Goal: Transaction & Acquisition: Purchase product/service

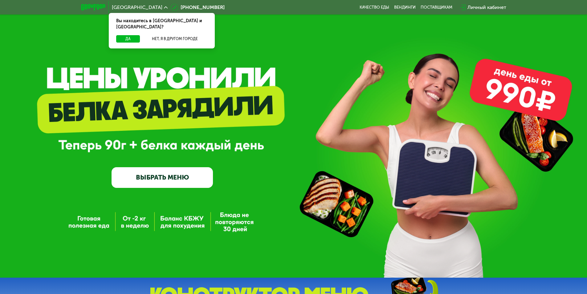
click at [161, 181] on link "ВЫБРАТЬ МЕНЮ" at bounding box center [162, 177] width 101 height 20
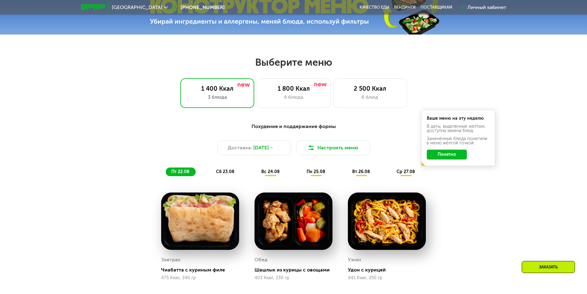
scroll to position [333, 0]
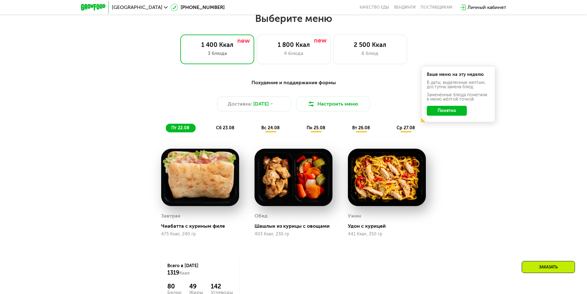
click at [458, 113] on button "Понятно" at bounding box center [447, 111] width 40 height 10
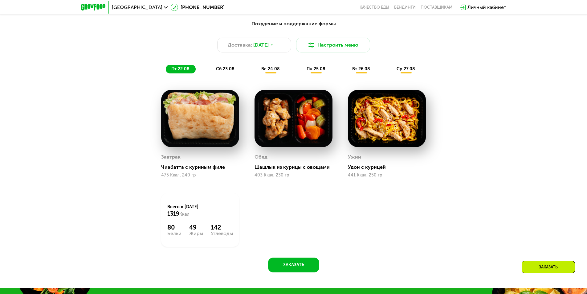
scroll to position [395, 0]
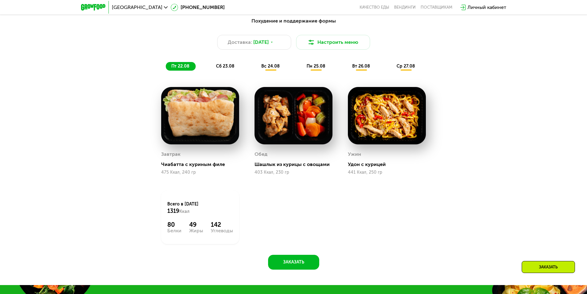
click at [224, 69] on span "сб 23.08" at bounding box center [225, 66] width 18 height 5
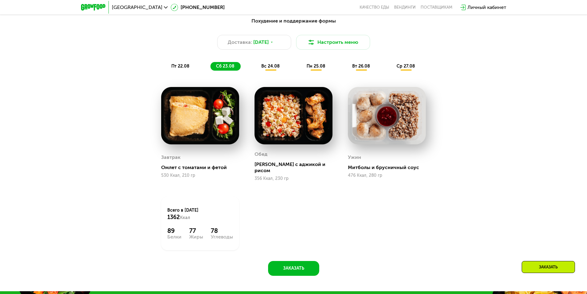
click at [265, 69] on span "вс 24.08" at bounding box center [270, 66] width 18 height 5
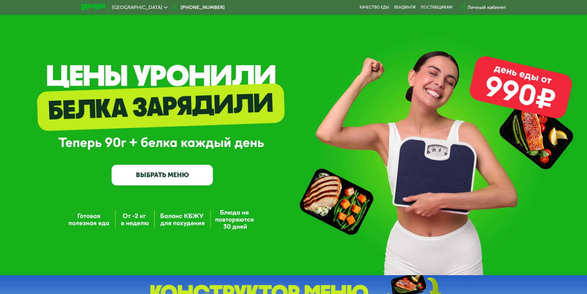
scroll to position [0, 0]
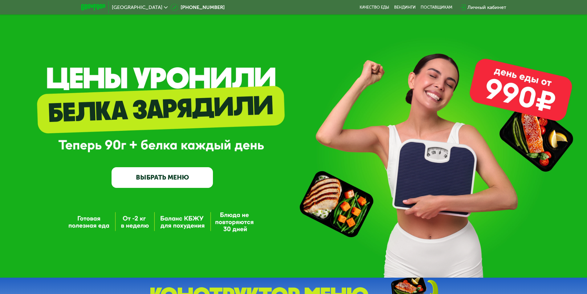
click at [167, 177] on link "ВЫБРАТЬ МЕНЮ" at bounding box center [162, 177] width 101 height 20
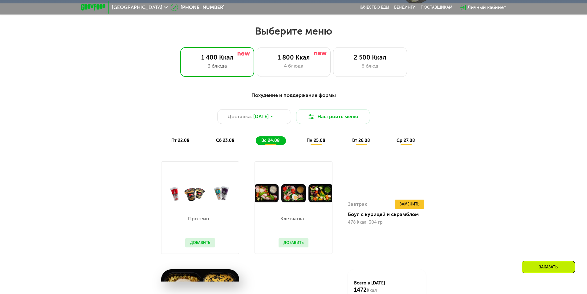
scroll to position [333, 0]
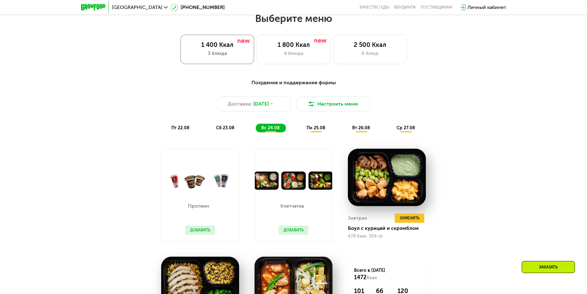
click at [224, 51] on div "3 блюда" at bounding box center [217, 53] width 61 height 7
click at [323, 103] on button "Настроить меню" at bounding box center [333, 104] width 74 height 15
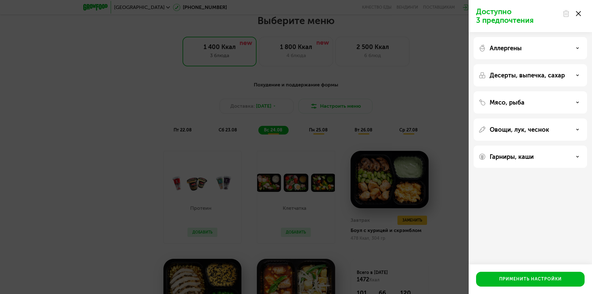
click at [537, 45] on div "Аллергены" at bounding box center [531, 47] width 104 height 7
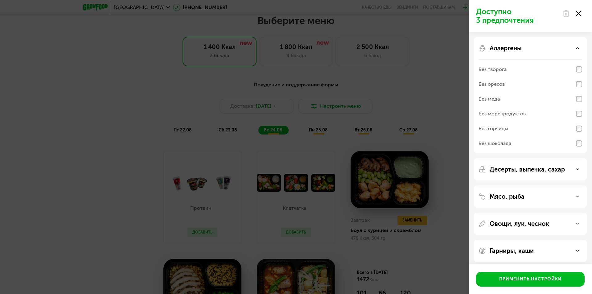
click at [538, 45] on div "Аллергены" at bounding box center [531, 47] width 104 height 7
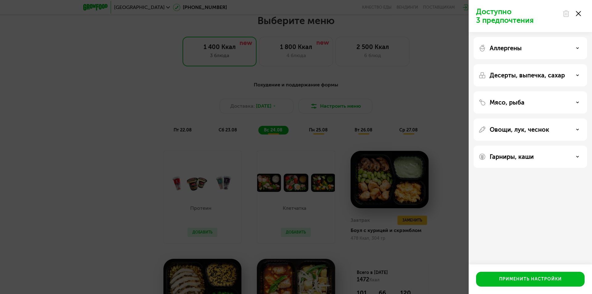
click at [535, 91] on div "Десерты, выпечка, сахар" at bounding box center [530, 102] width 113 height 22
click at [536, 75] on p "Десерты, выпечка, сахар" at bounding box center [527, 75] width 75 height 7
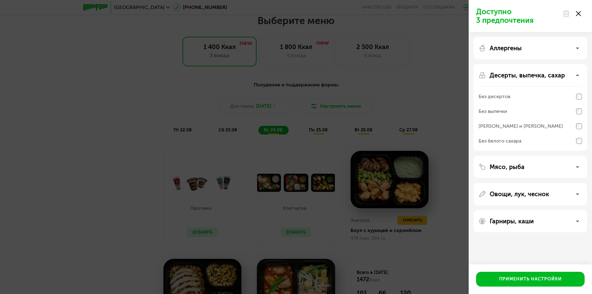
click at [536, 75] on p "Десерты, выпечка, сахар" at bounding box center [527, 75] width 75 height 7
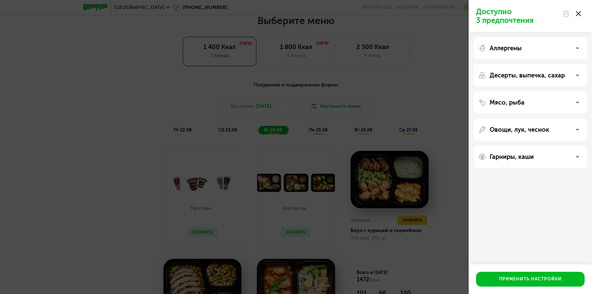
click at [525, 101] on div "Мясо, рыба" at bounding box center [531, 102] width 104 height 7
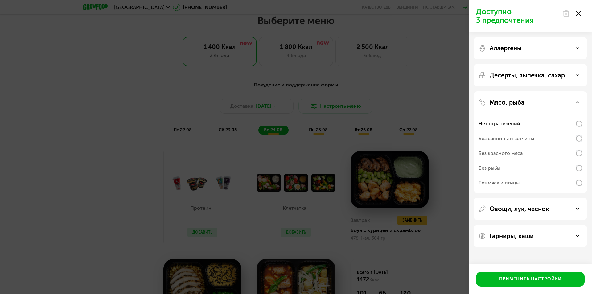
click at [537, 103] on div "Мясо, рыба" at bounding box center [531, 102] width 104 height 7
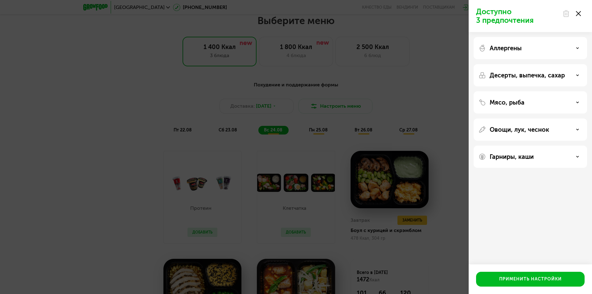
click at [530, 129] on p "Овощи, лук, чеснок" at bounding box center [520, 129] width 60 height 7
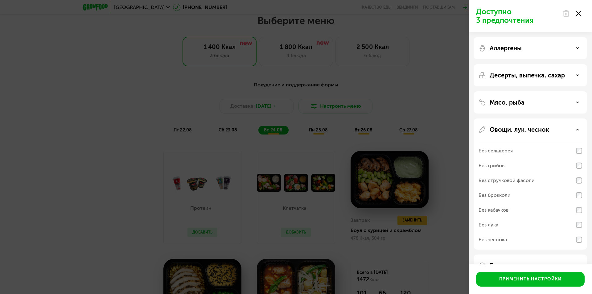
click at [529, 129] on p "Овощи, лук, чеснок" at bounding box center [520, 129] width 60 height 7
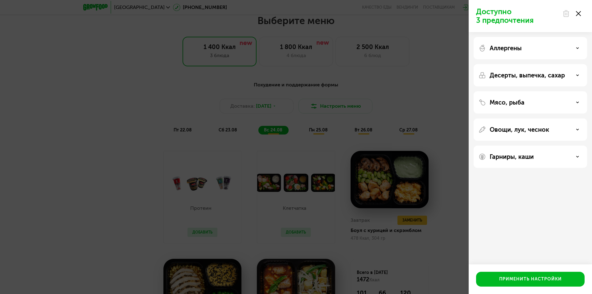
click at [524, 157] on p "Гарниры, каши" at bounding box center [512, 156] width 44 height 7
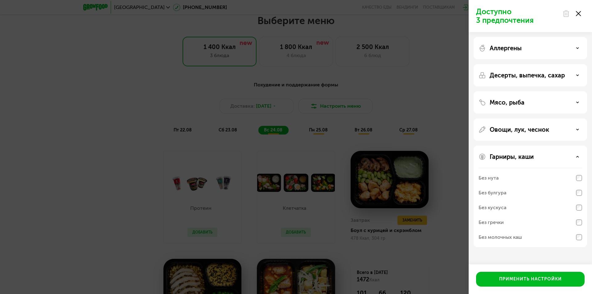
click at [524, 157] on p "Гарниры, каши" at bounding box center [512, 156] width 44 height 7
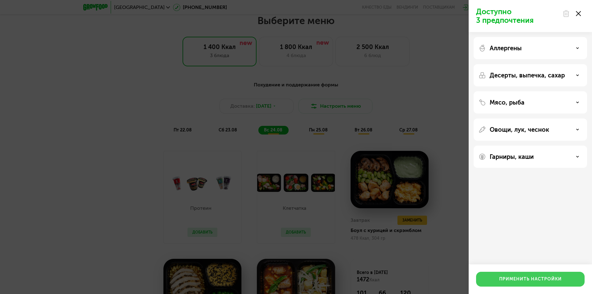
click at [541, 281] on div "Применить настройки" at bounding box center [530, 279] width 63 height 6
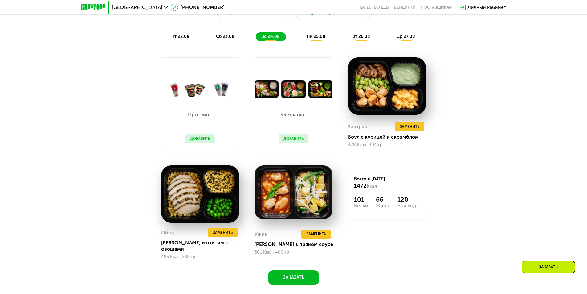
scroll to position [425, 0]
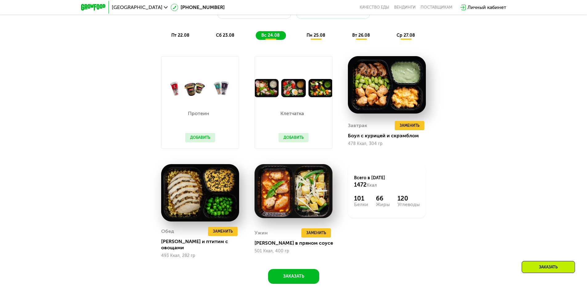
click at [556, 111] on div "Похудение и поддержание формы Доставка: [DATE] Настроить меню пт 22.08 сб 23.08…" at bounding box center [293, 139] width 587 height 322
click at [295, 139] on button "Добавить" at bounding box center [294, 137] width 30 height 9
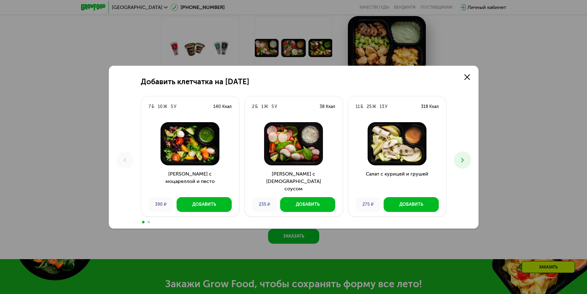
scroll to position [487, 0]
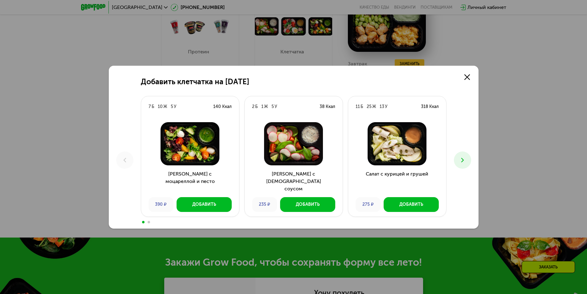
click at [464, 158] on icon at bounding box center [462, 159] width 7 height 7
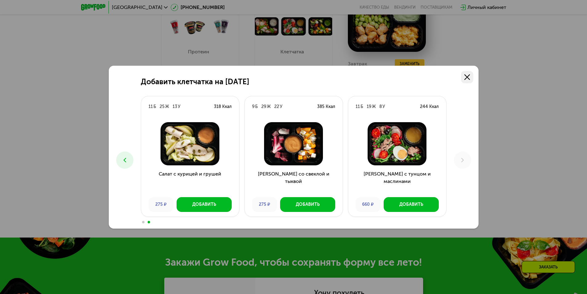
click at [472, 78] on link at bounding box center [467, 77] width 12 height 12
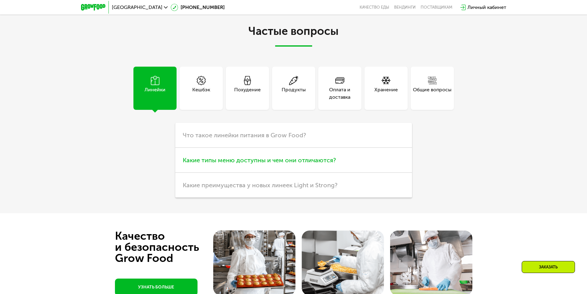
scroll to position [1659, 0]
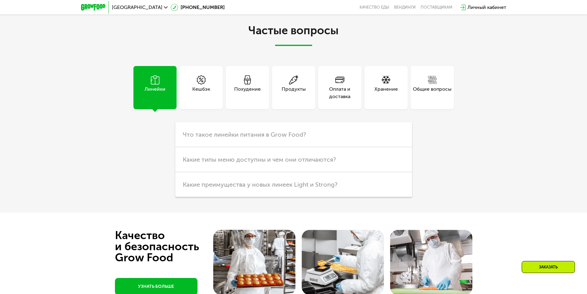
click at [203, 88] on div "Кешбэк" at bounding box center [201, 92] width 18 height 15
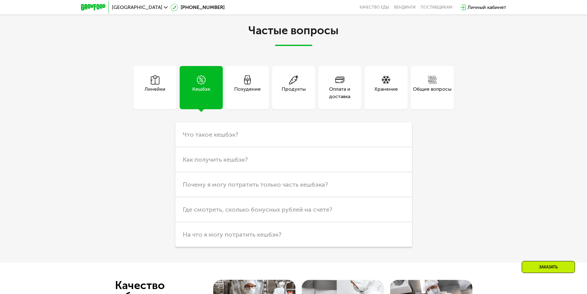
click at [271, 84] on div "Похудение" at bounding box center [294, 87] width 46 height 43
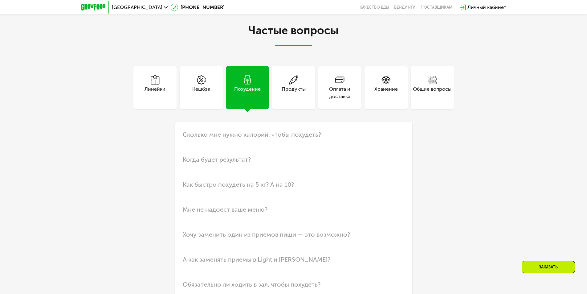
click at [301, 91] on div "Продукты" at bounding box center [294, 92] width 24 height 15
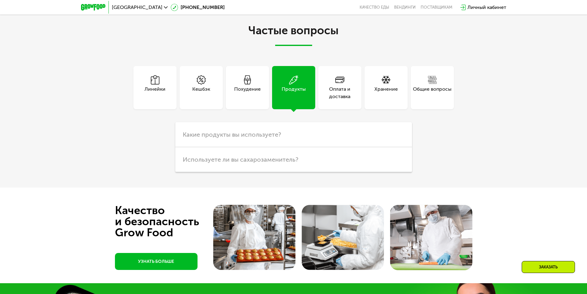
click at [343, 90] on div "Оплата и доставка" at bounding box center [339, 92] width 43 height 15
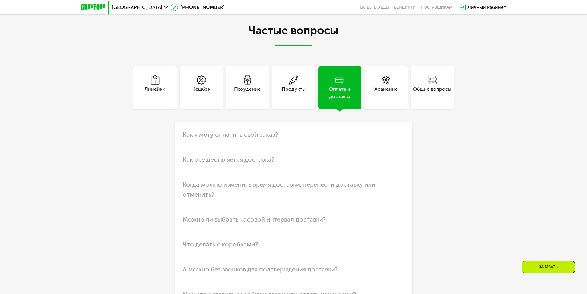
click at [393, 89] on div "Хранение" at bounding box center [386, 92] width 23 height 15
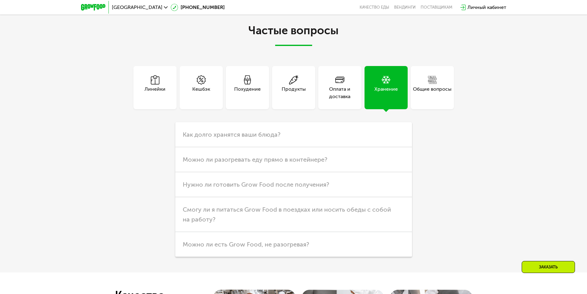
click at [436, 91] on div "Общие вопросы" at bounding box center [432, 92] width 39 height 15
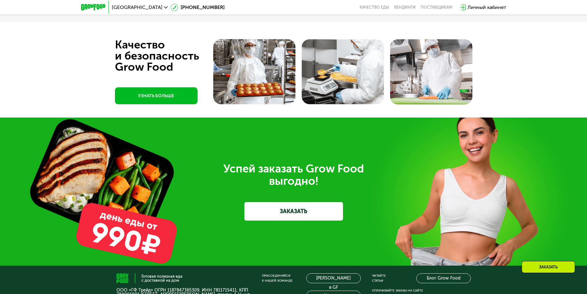
scroll to position [1936, 0]
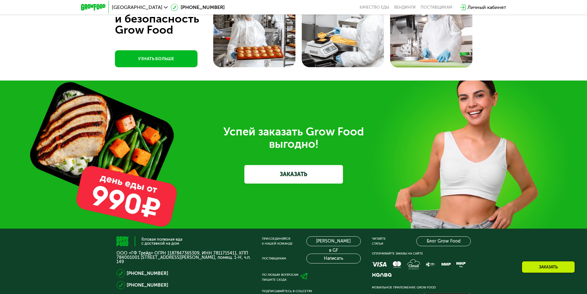
click at [334, 169] on link "ЗАКАЗАТЬ" at bounding box center [293, 174] width 99 height 18
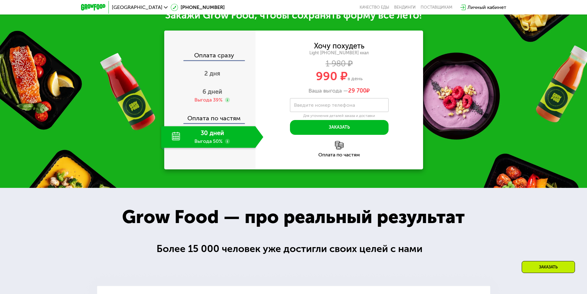
scroll to position [706, 0]
